Goal: Book appointment/travel/reservation

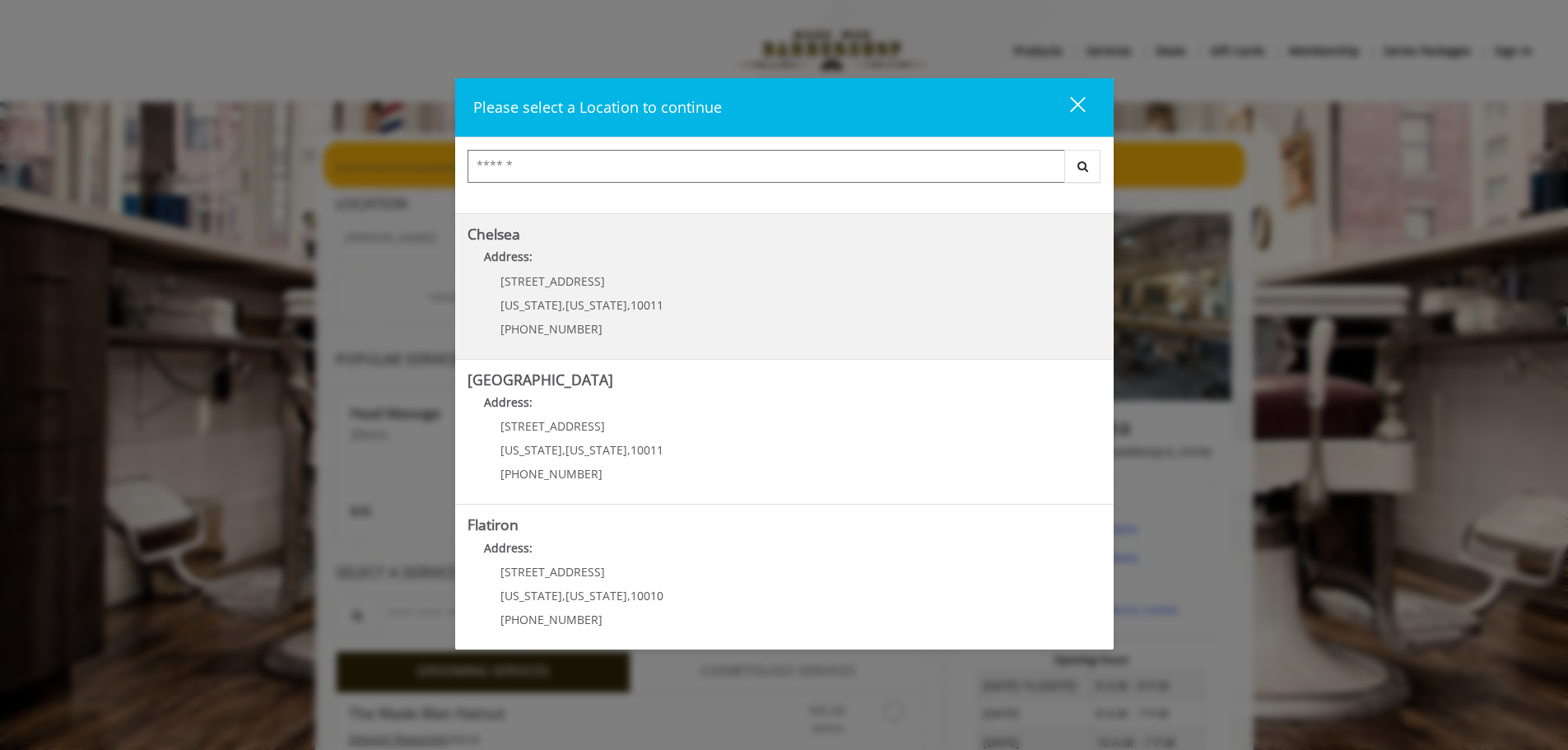
scroll to position [247, 0]
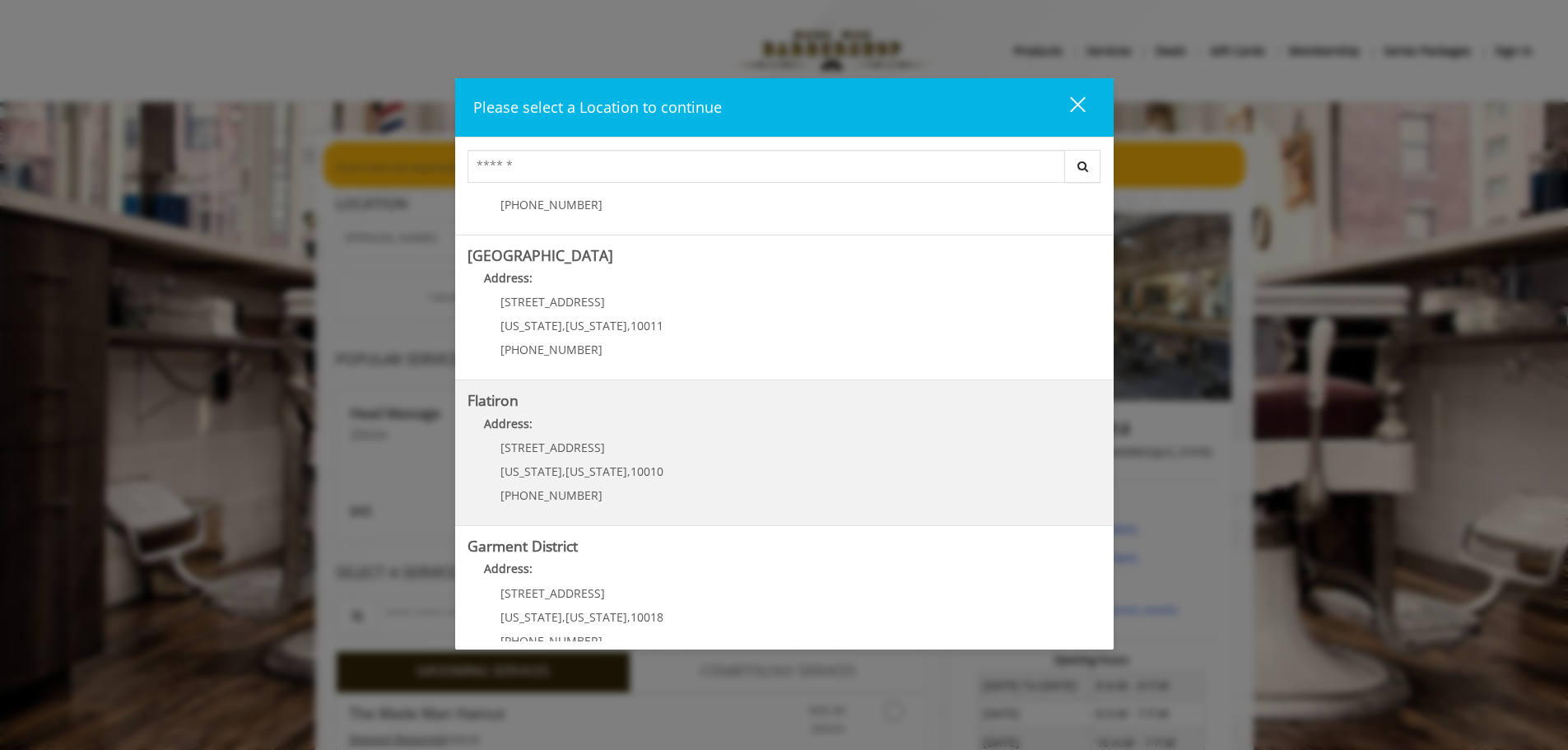
click at [640, 456] on div "10 E 23rd St New York , New York , 10010 (917) 475-1765" at bounding box center [569, 476] width 204 height 72
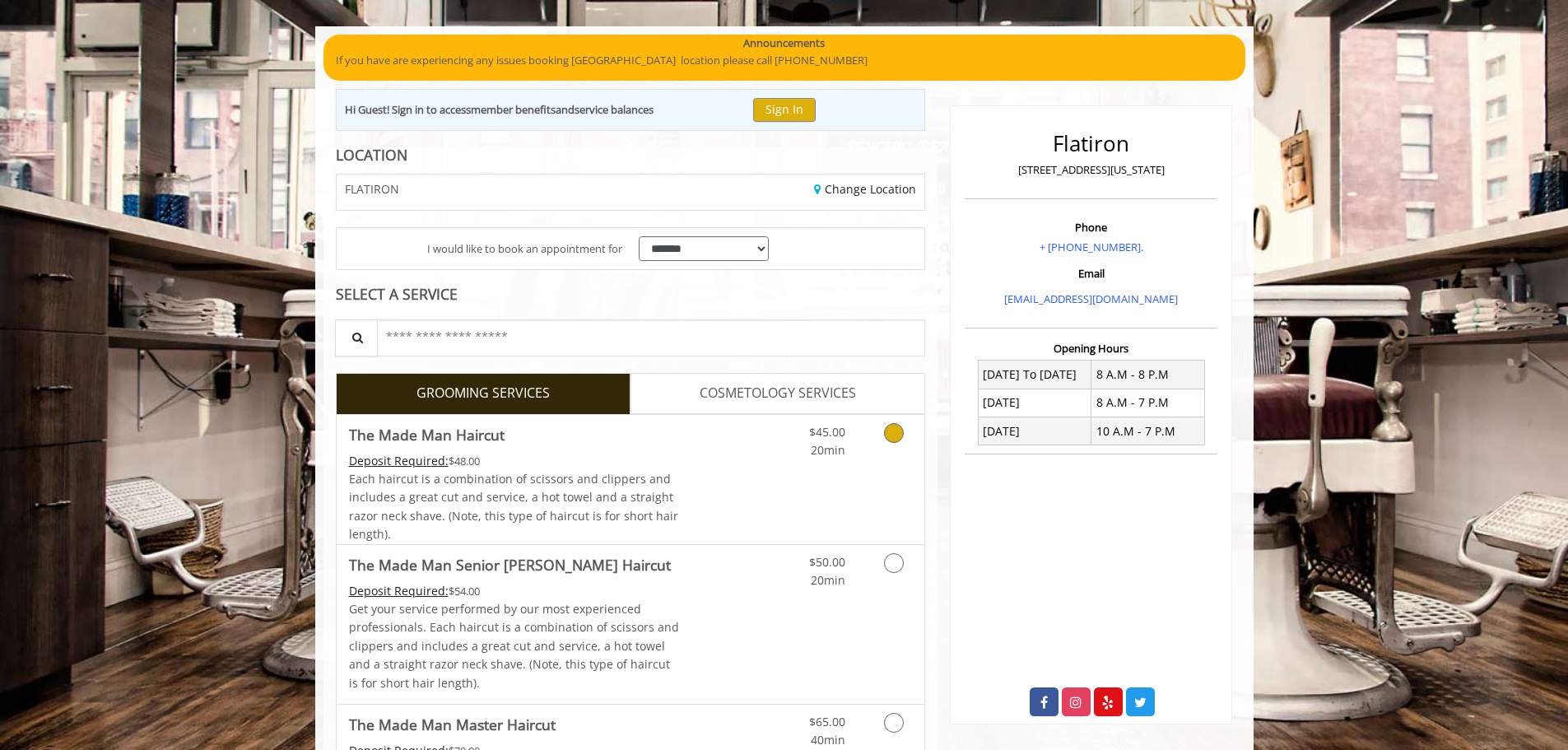
scroll to position [576, 0]
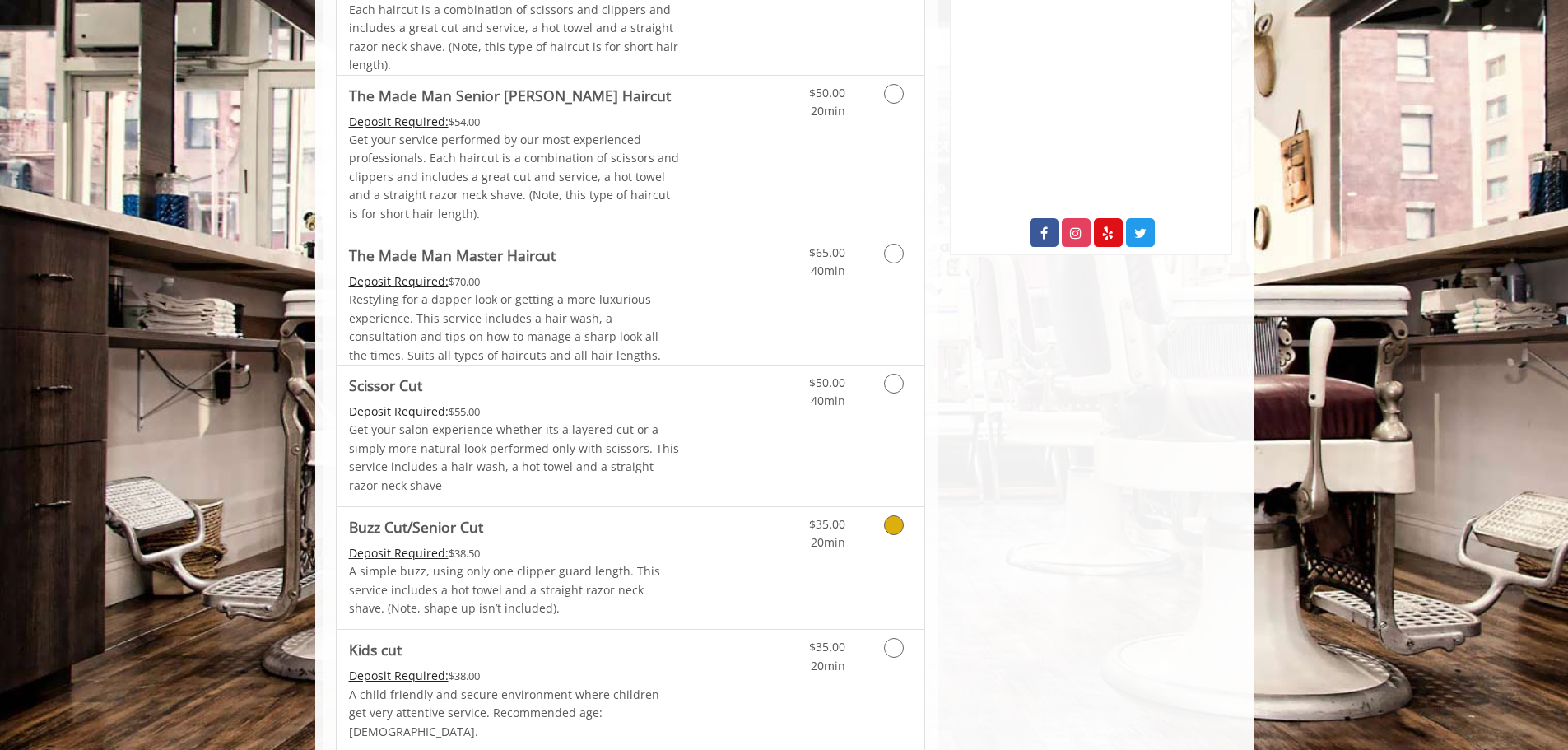
click at [891, 525] on icon "Grooming services" at bounding box center [894, 525] width 20 height 20
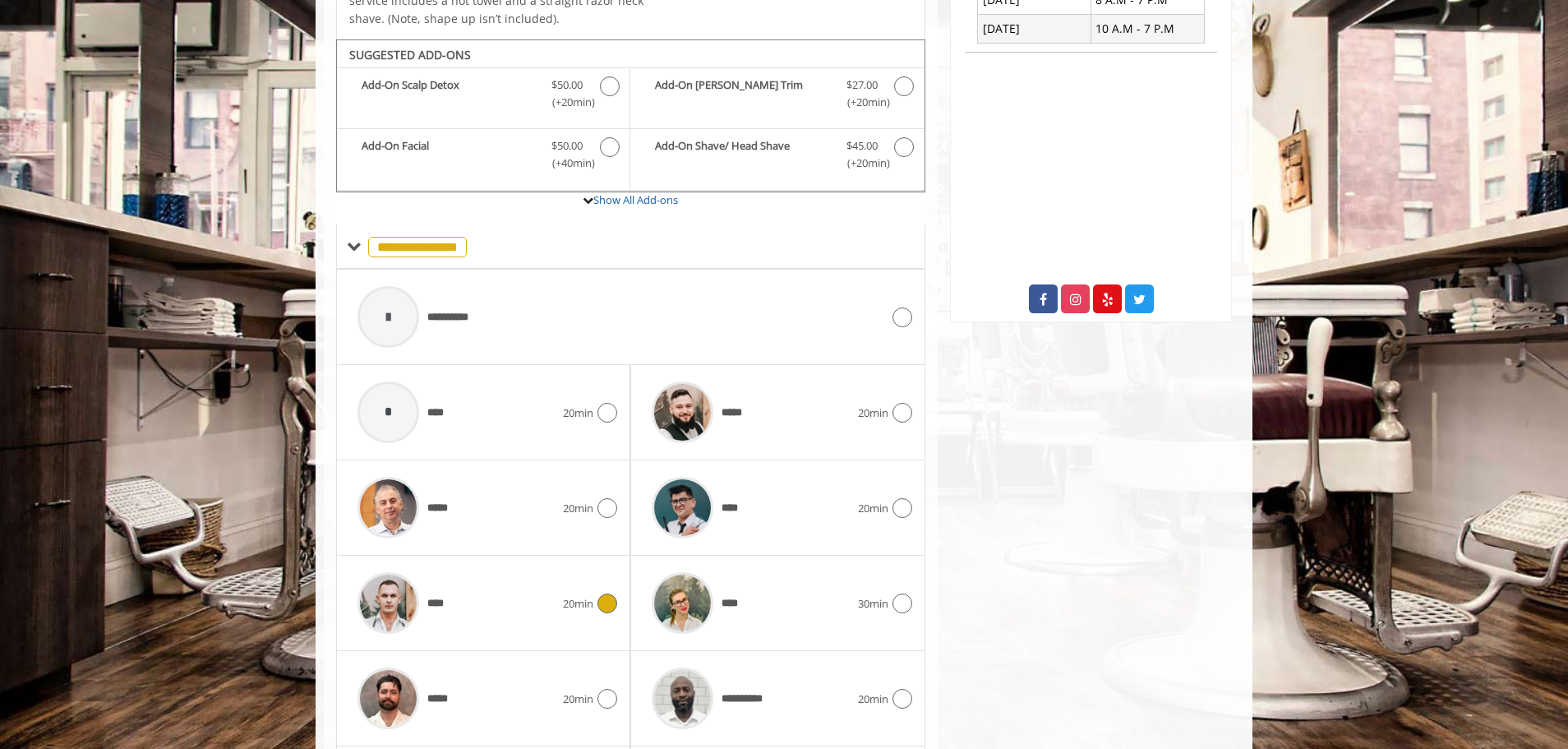
scroll to position [548, 0]
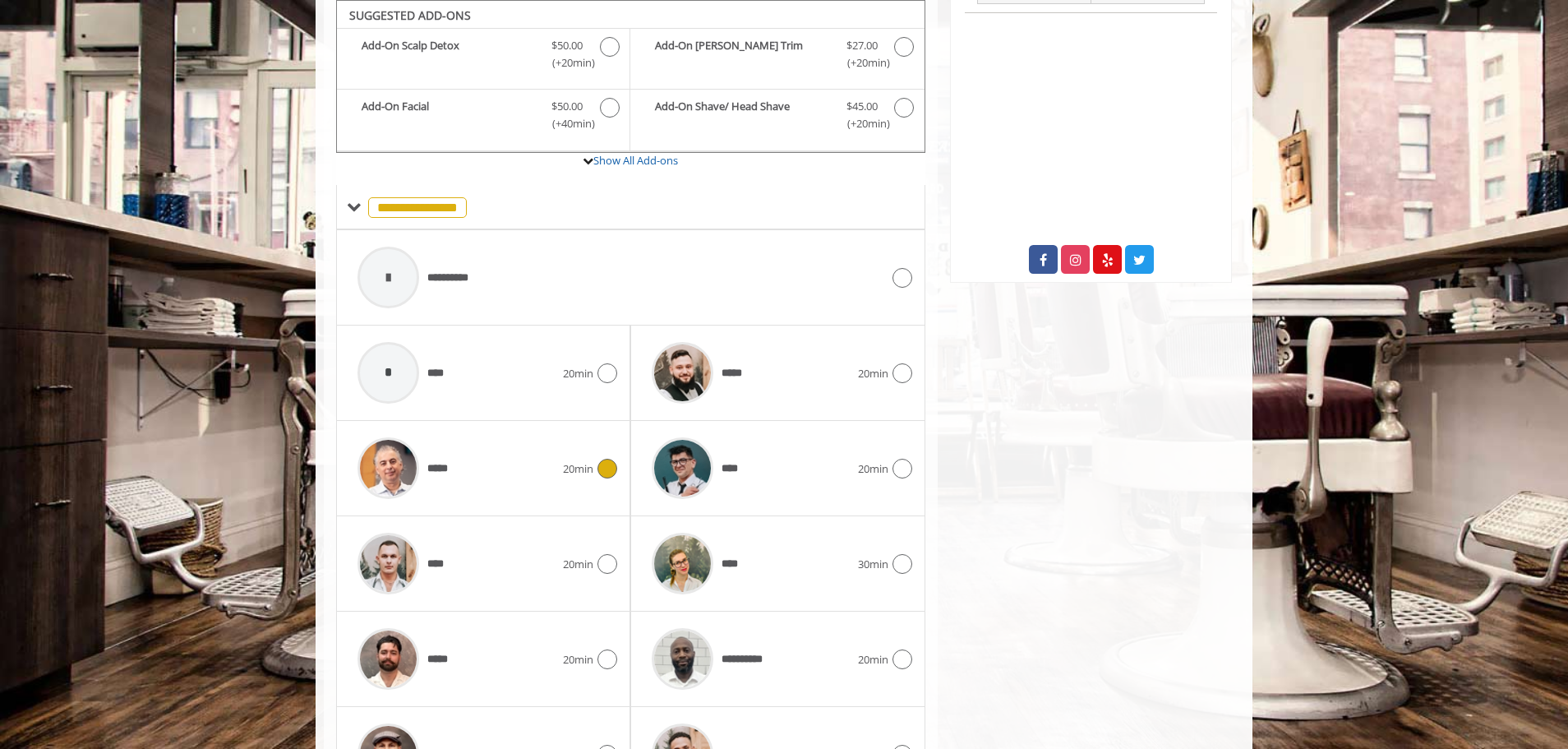
click at [607, 480] on div "***** 20min" at bounding box center [484, 468] width 268 height 78
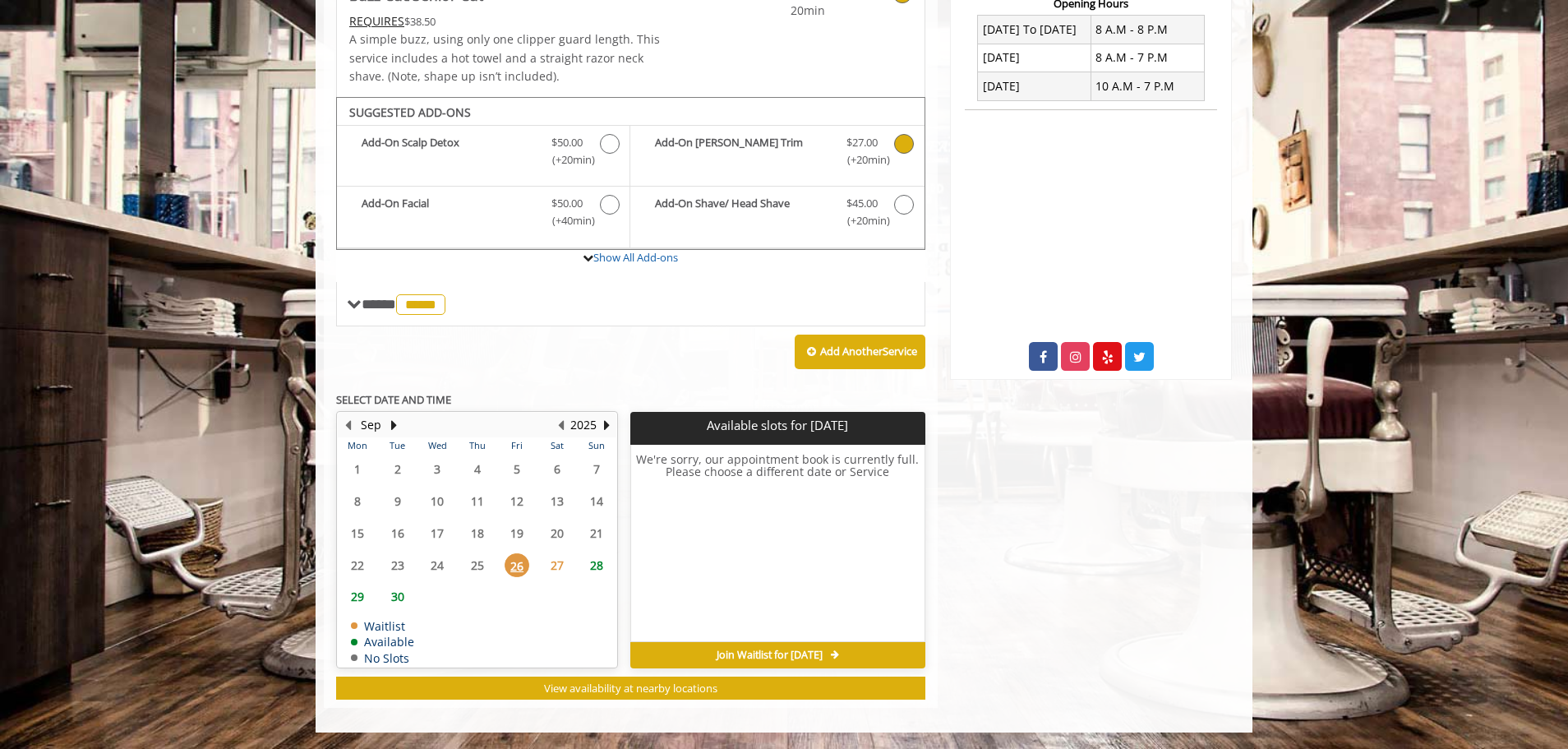
click at [904, 142] on icon "Buzz Cut/Senior Cut Add-onS" at bounding box center [904, 144] width 20 height 20
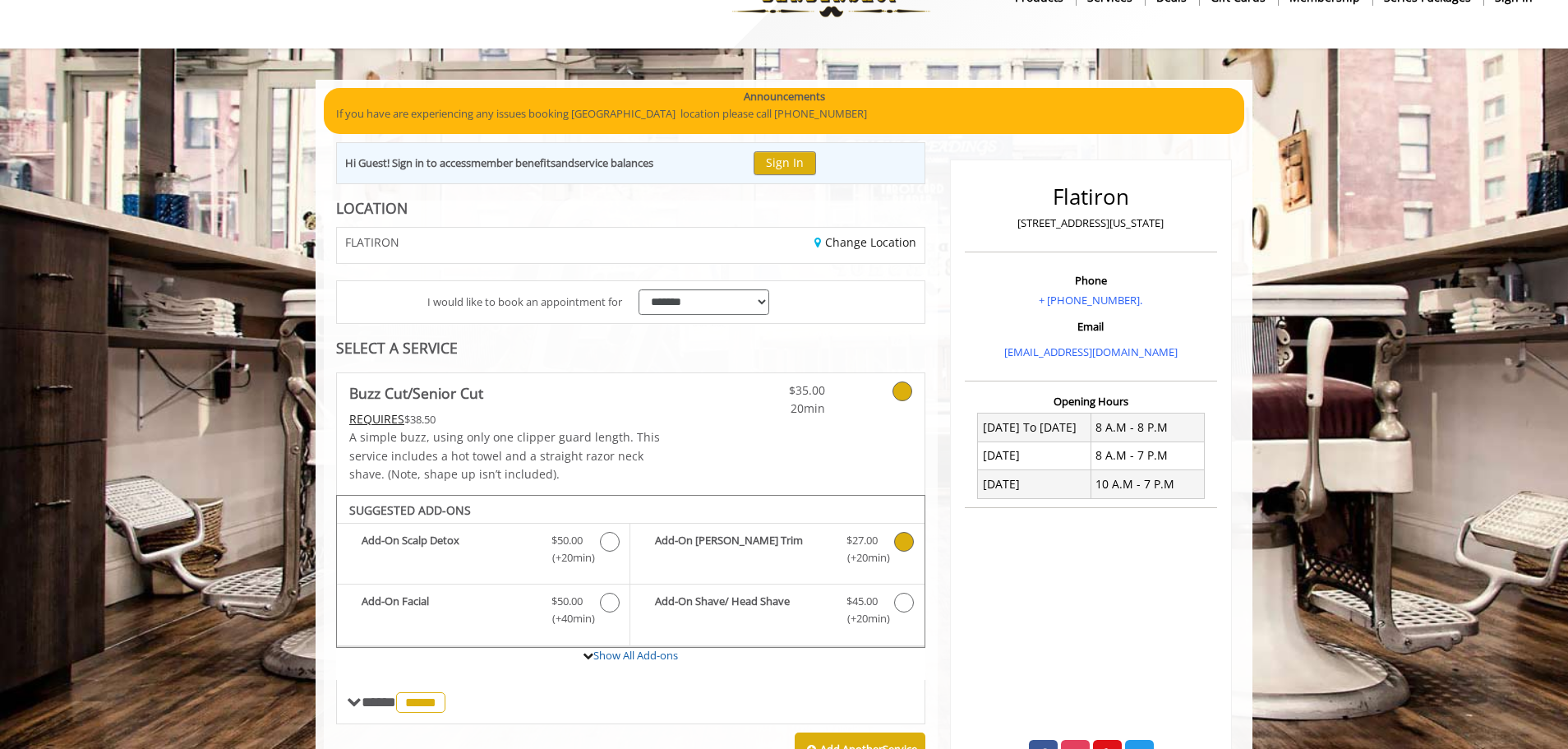
scroll to position [0, 0]
